Goal: Find specific fact: Find specific fact

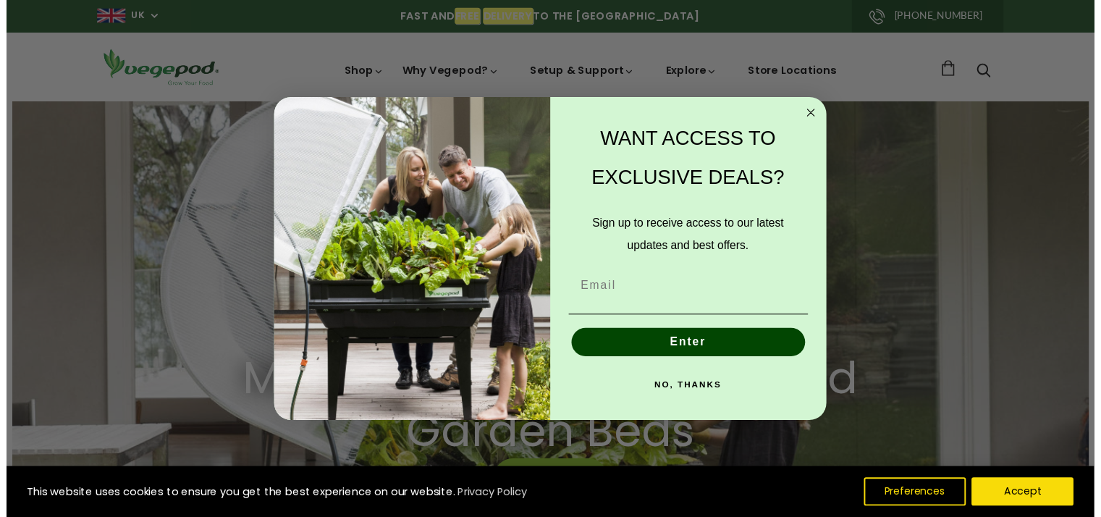
scroll to position [0, 266]
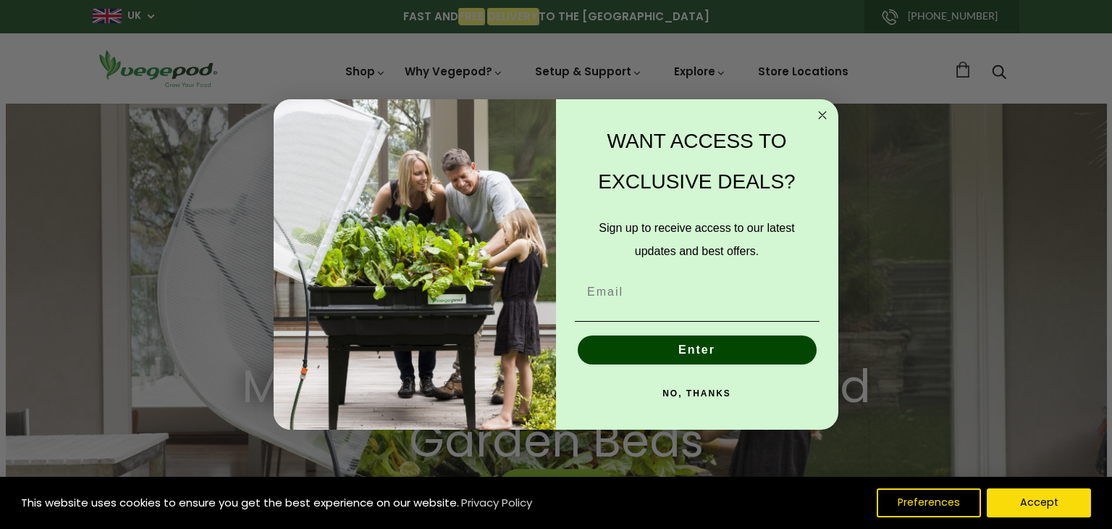
click at [820, 114] on circle "Close dialog" at bounding box center [822, 114] width 17 height 17
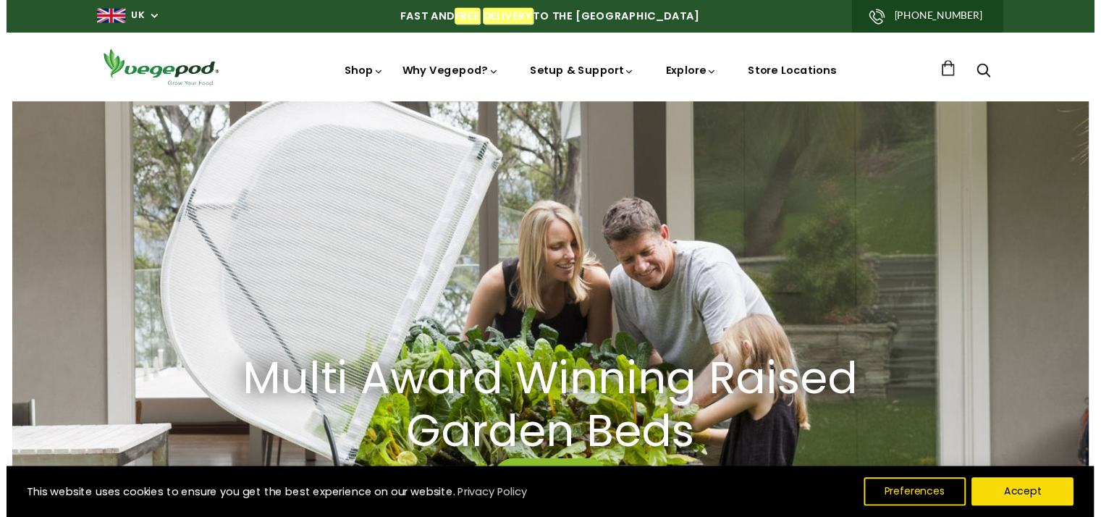
scroll to position [0, 264]
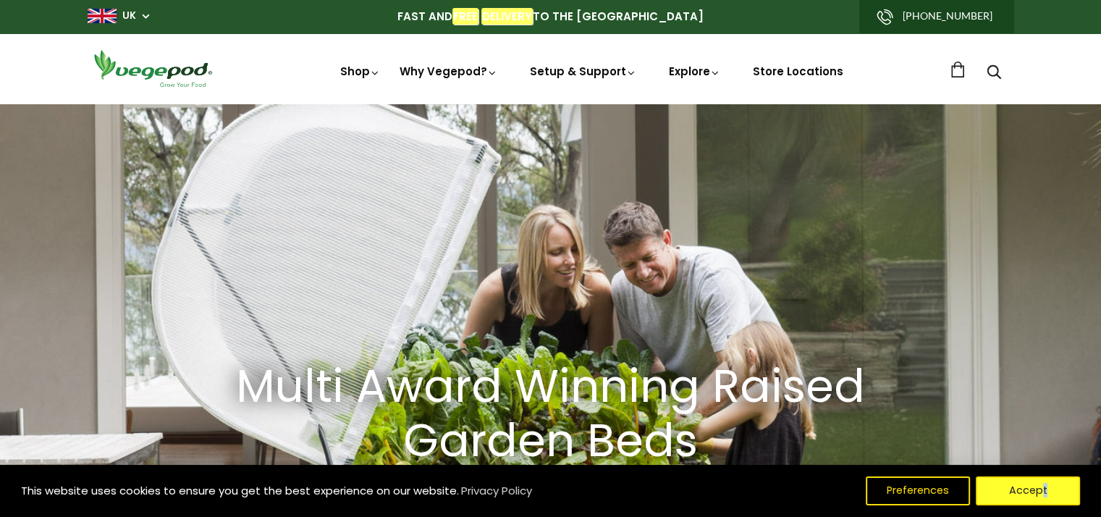
drag, startPoint x: 1045, startPoint y: 510, endPoint x: 1043, endPoint y: 497, distance: 13.2
click at [1043, 508] on div "This website uses cookies to ensure you get the best experience on our website.…" at bounding box center [550, 491] width 1101 height 52
click at [1043, 495] on button "Accept" at bounding box center [1028, 491] width 111 height 30
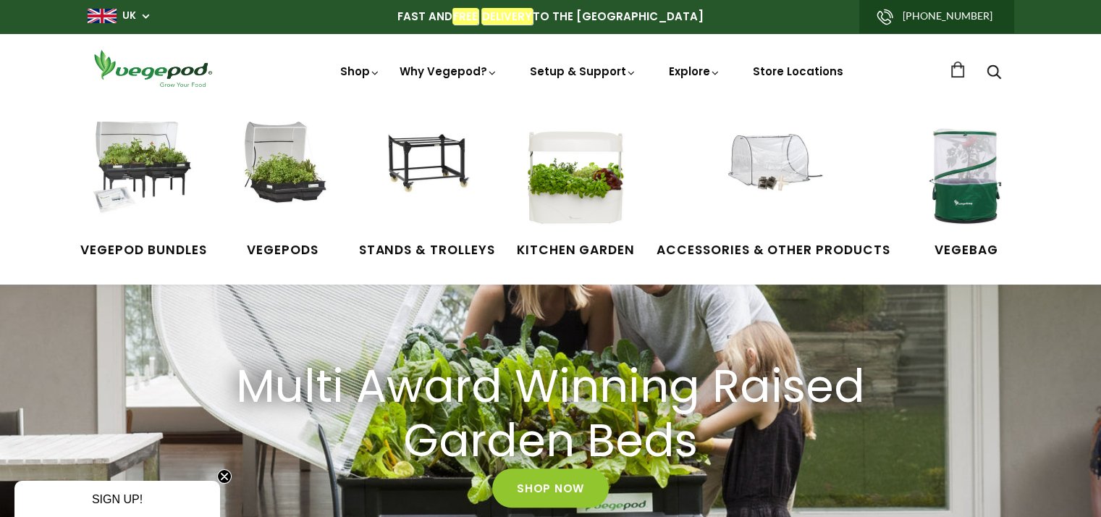
scroll to position [0, 695]
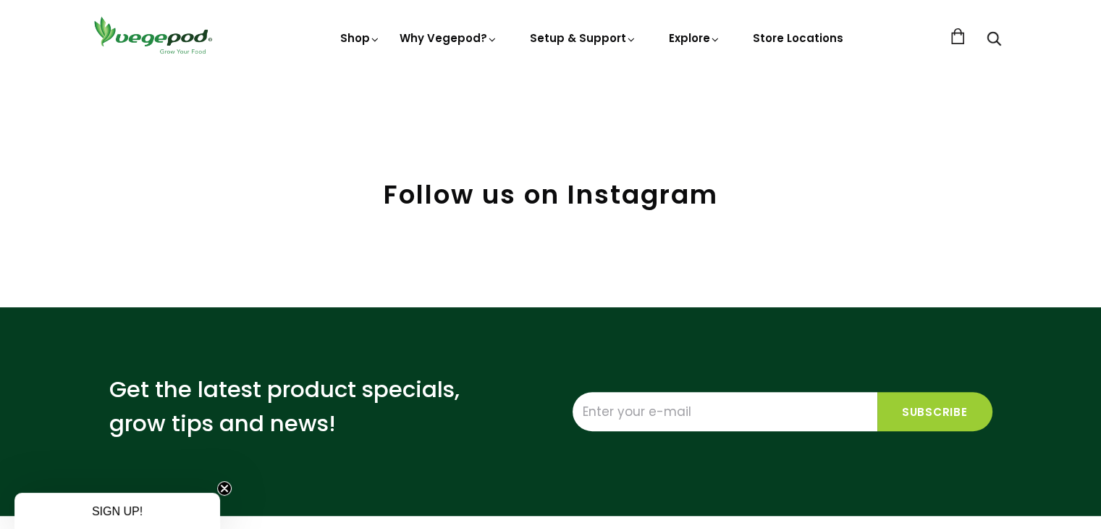
scroll to position [579, 0]
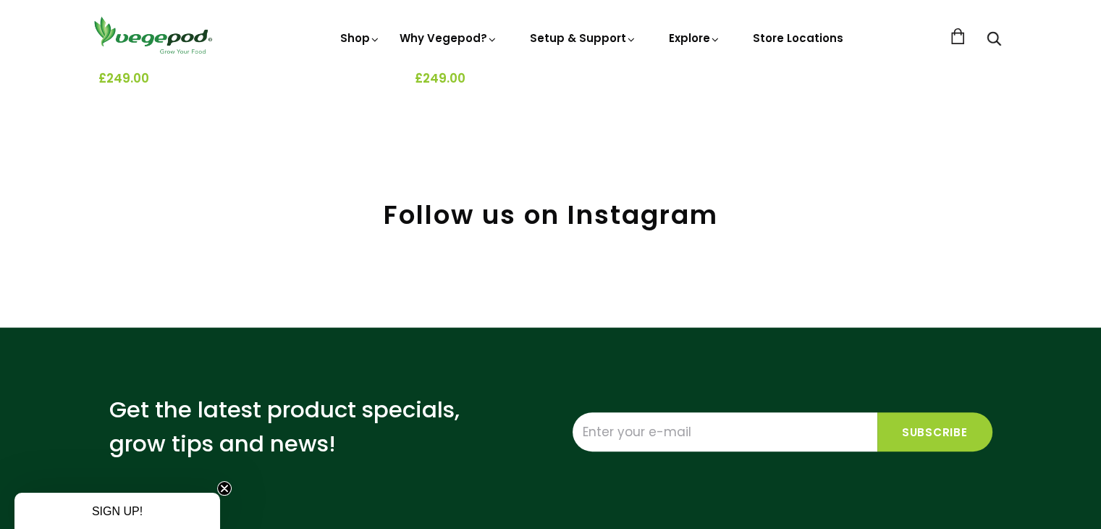
scroll to position [362, 0]
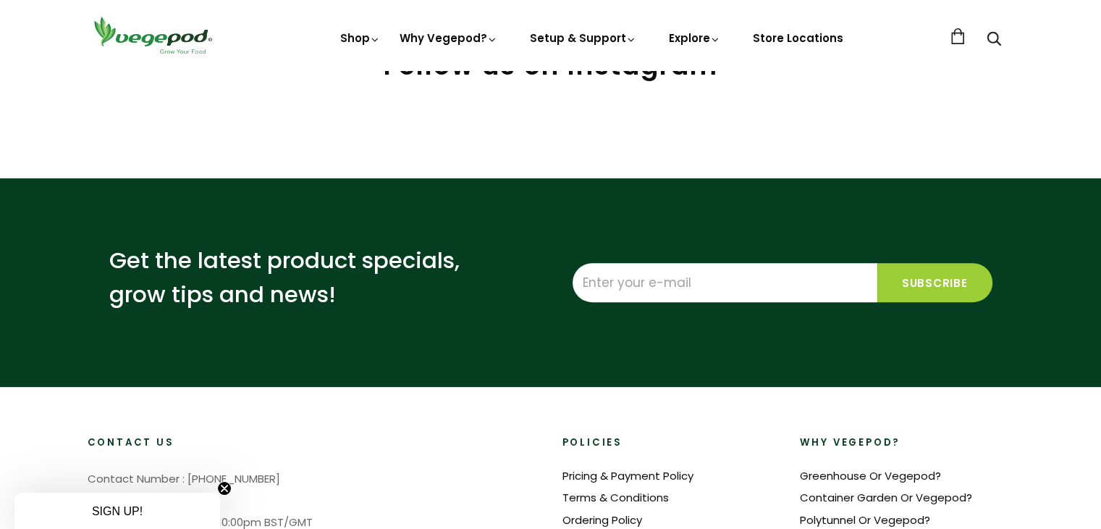
scroll to position [652, 0]
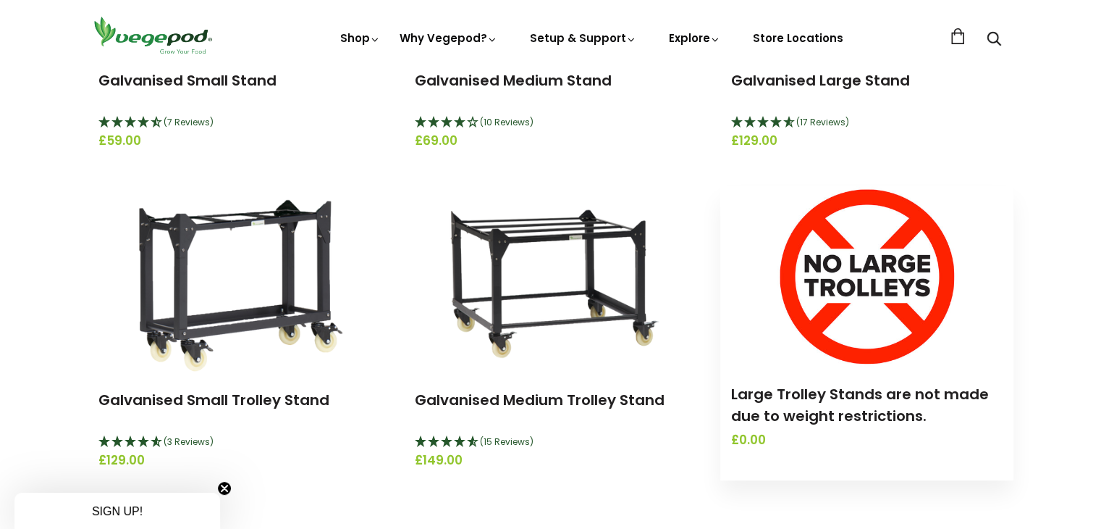
scroll to position [507, 0]
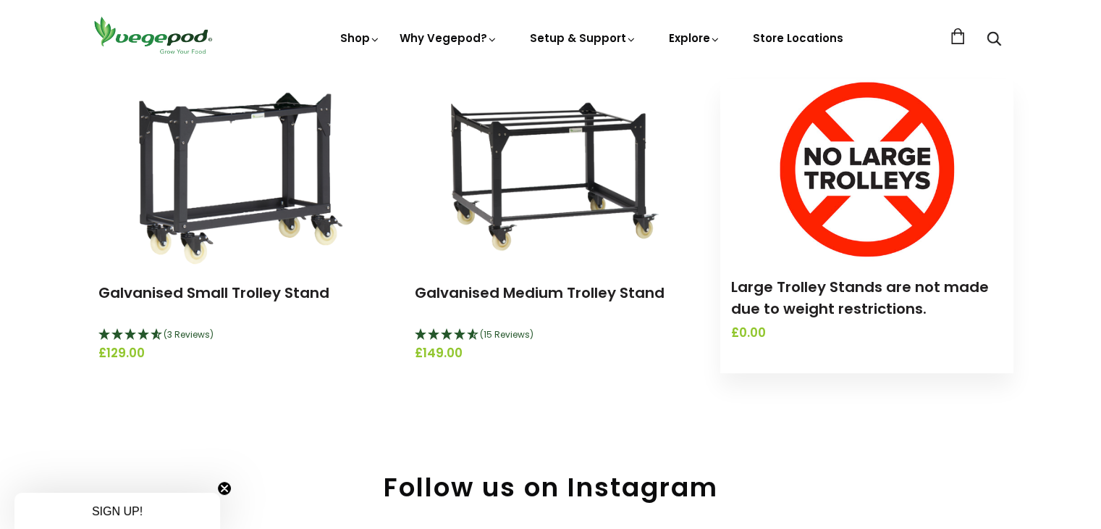
click at [881, 204] on img at bounding box center [867, 169] width 181 height 181
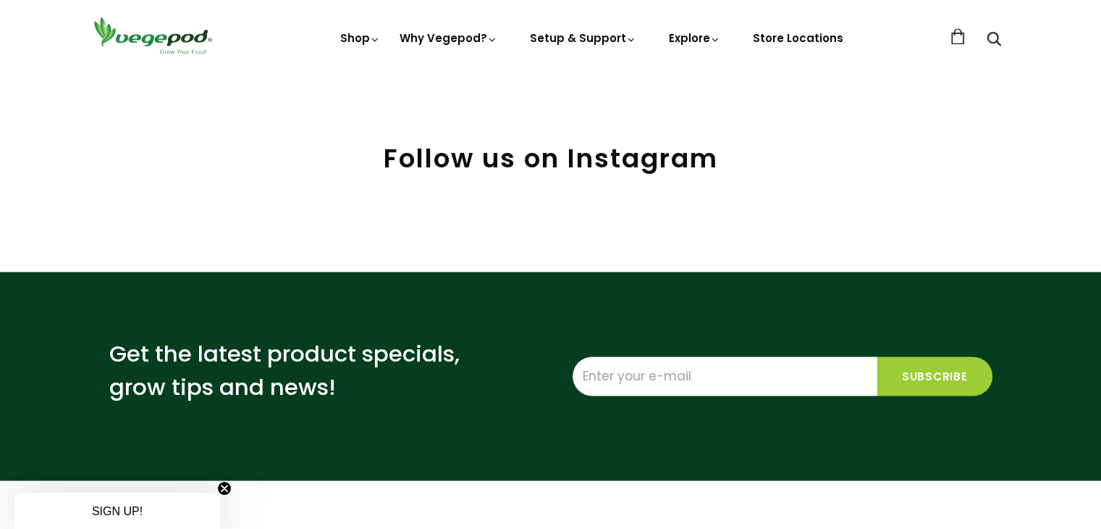
scroll to position [2317, 0]
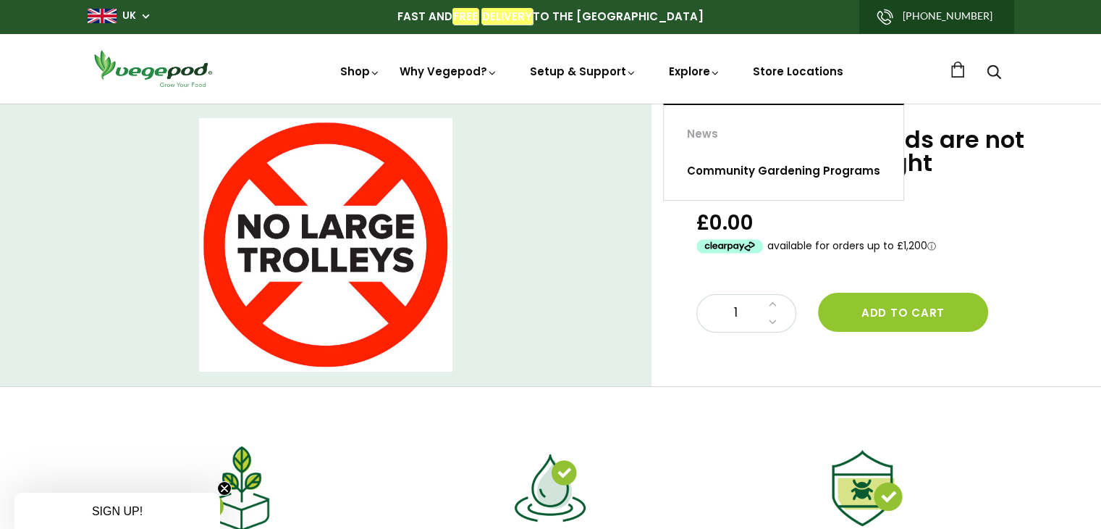
click at [741, 157] on link "Community Gardening Programs" at bounding box center [784, 171] width 240 height 37
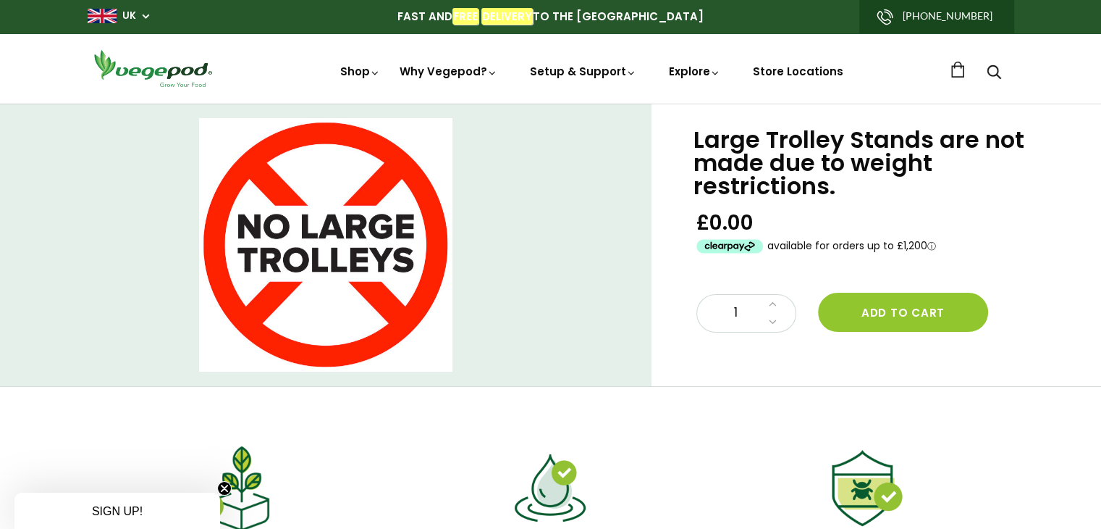
click at [796, 166] on h1 "Large Trolley Stands are not made due to weight restrictions." at bounding box center [879, 163] width 371 height 70
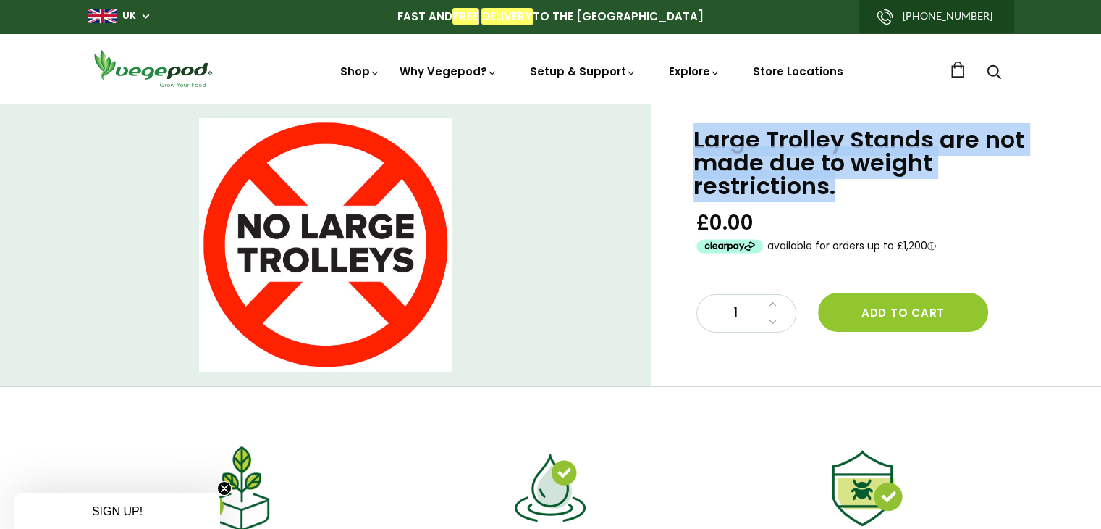
drag, startPoint x: 796, startPoint y: 166, endPoint x: 721, endPoint y: 172, distance: 75.5
click at [796, 166] on h1 "Large Trolley Stands are not made due to weight restrictions." at bounding box center [879, 163] width 371 height 70
copy div "Large Trolley Stands are not made due to weight restrictions."
